Goal: Information Seeking & Learning: Find specific fact

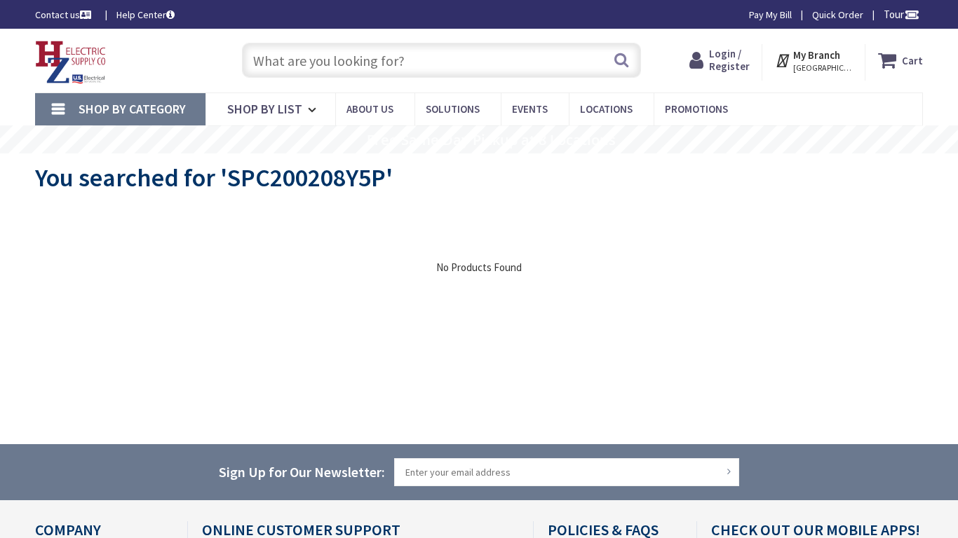
type input "[PERSON_NAME], [PERSON_NAME], MN 55122, [GEOGRAPHIC_DATA]"
